Goal: Navigation & Orientation: Find specific page/section

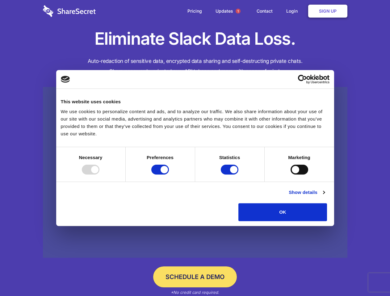
click at [99, 175] on div at bounding box center [91, 170] width 18 height 10
click at [169, 175] on input "Preferences" at bounding box center [160, 170] width 18 height 10
checkbox input "false"
click at [230, 175] on input "Statistics" at bounding box center [230, 170] width 18 height 10
checkbox input "false"
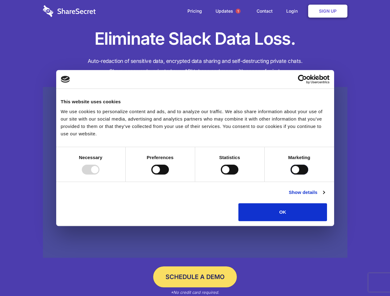
click at [291, 175] on input "Marketing" at bounding box center [300, 170] width 18 height 10
checkbox input "true"
click at [324, 196] on link "Show details" at bounding box center [307, 192] width 36 height 7
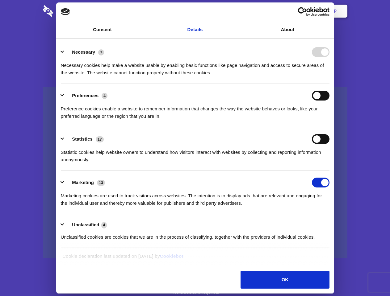
click at [329, 84] on li "Necessary 7 Necessary cookies help make a website usable by enabling basic func…" at bounding box center [195, 62] width 269 height 44
click at [238, 11] on span "1" at bounding box center [238, 11] width 5 height 5
